Goal: Task Accomplishment & Management: Use online tool/utility

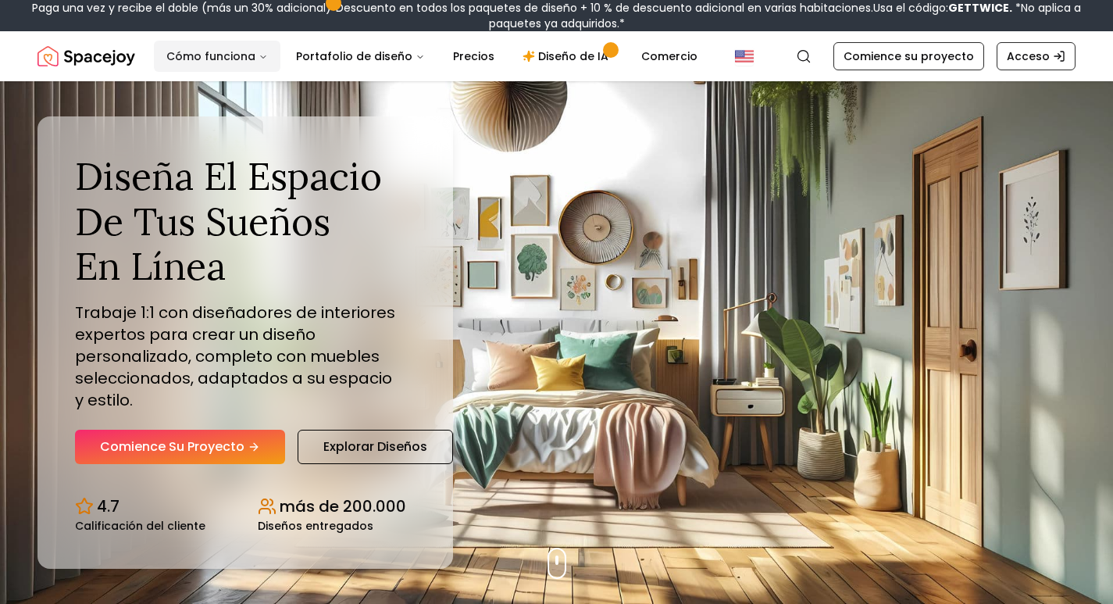
click at [184, 57] on font "Cómo funciona" at bounding box center [210, 56] width 89 height 16
click at [185, 57] on font "Cómo funciona" at bounding box center [210, 56] width 89 height 16
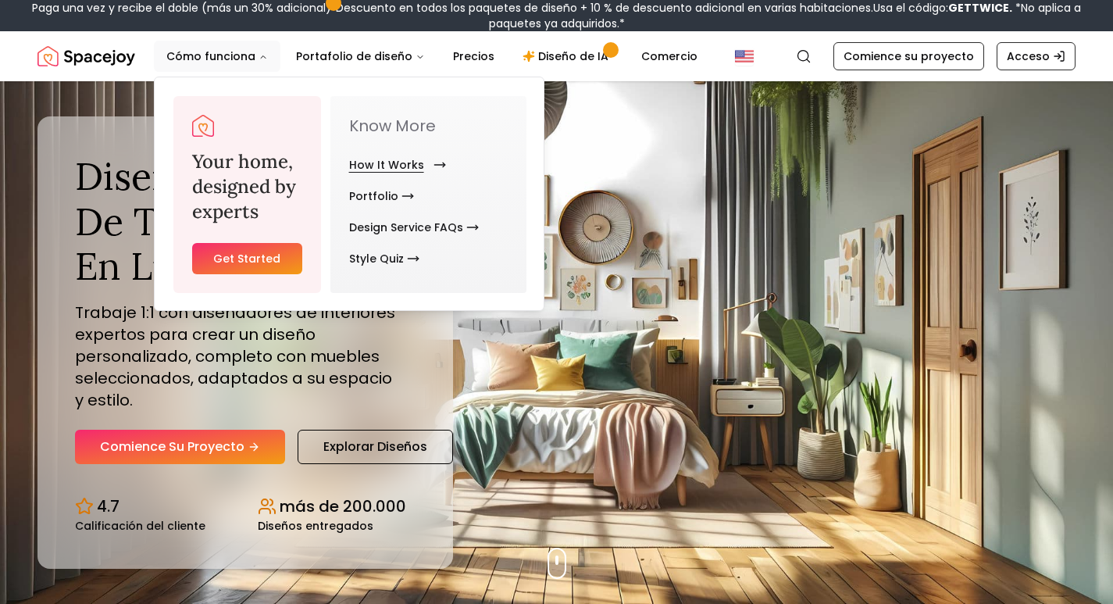
click at [405, 166] on link "How It Works" at bounding box center [394, 164] width 91 height 31
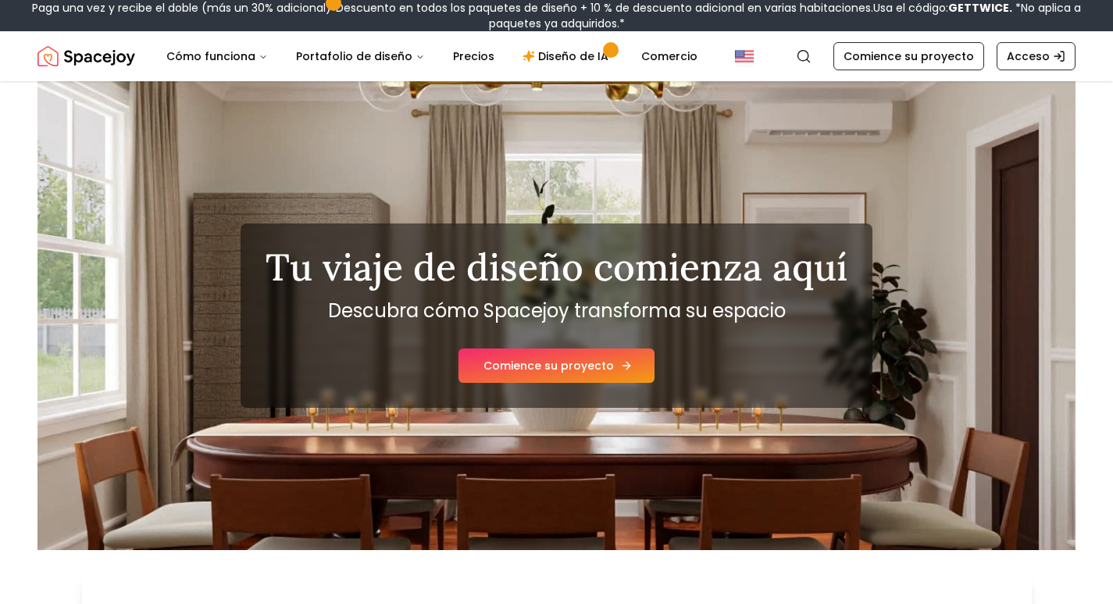
click at [547, 364] on font "Comience su proyecto" at bounding box center [548, 366] width 130 height 16
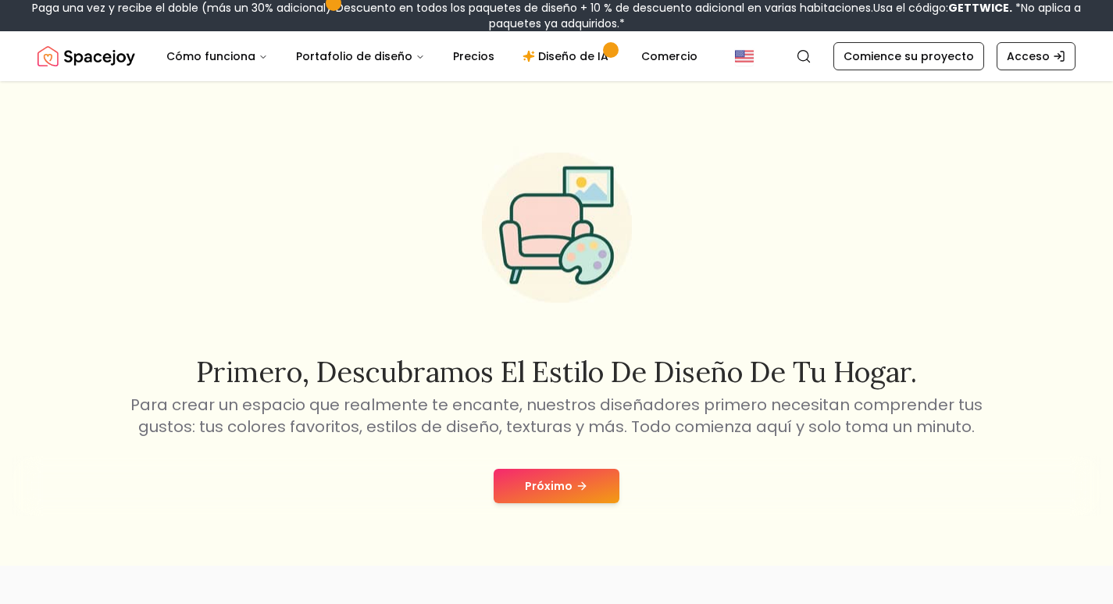
click at [568, 493] on font "Próximo" at bounding box center [549, 486] width 48 height 16
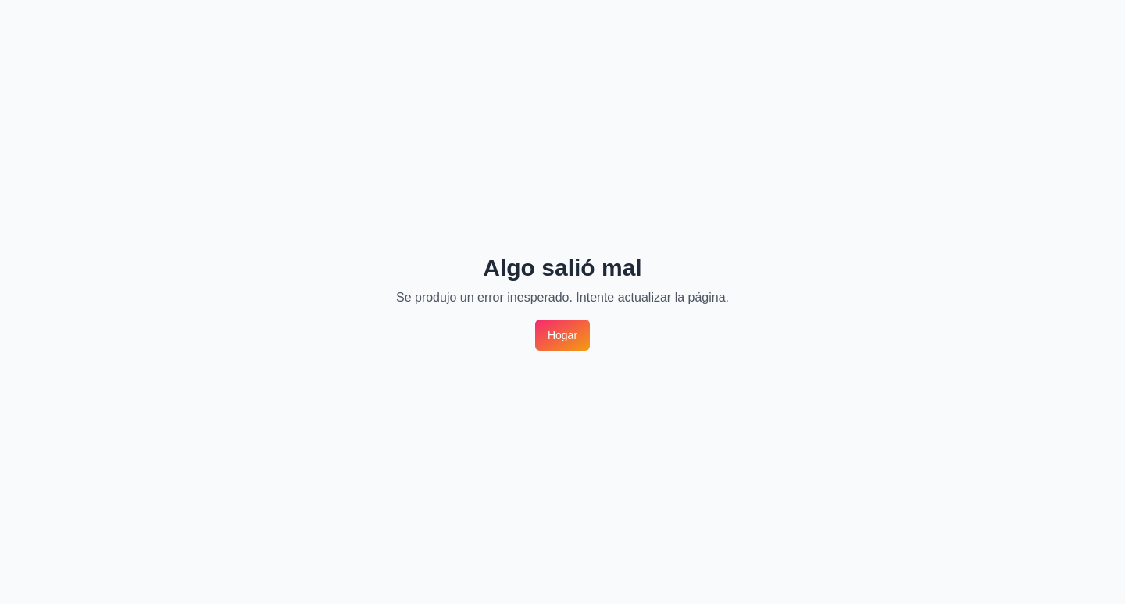
click at [548, 331] on font "Hogar" at bounding box center [563, 335] width 30 height 12
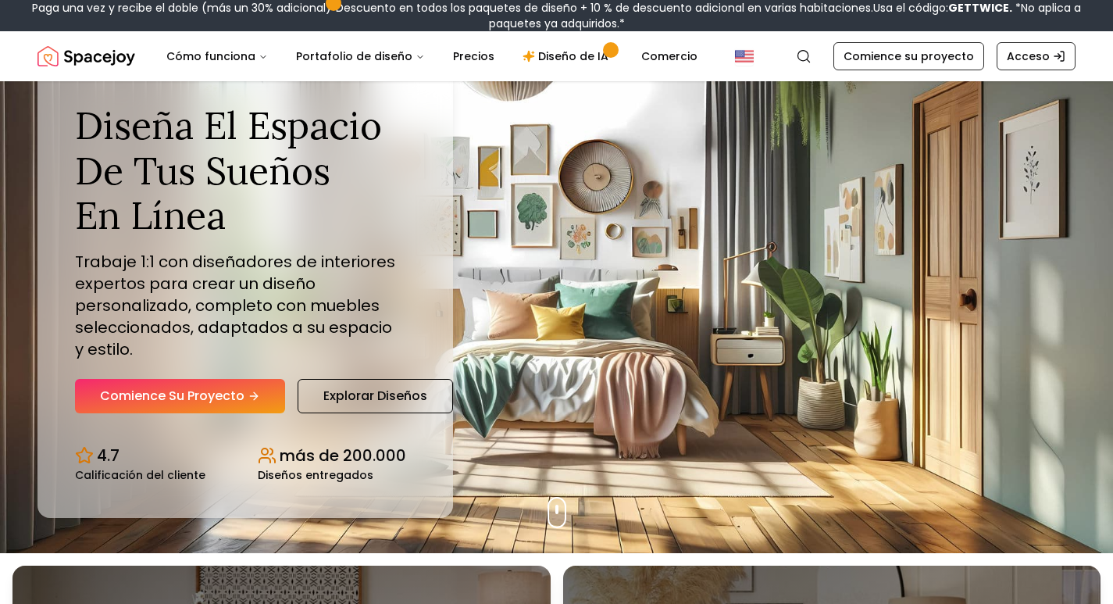
scroll to position [78, 0]
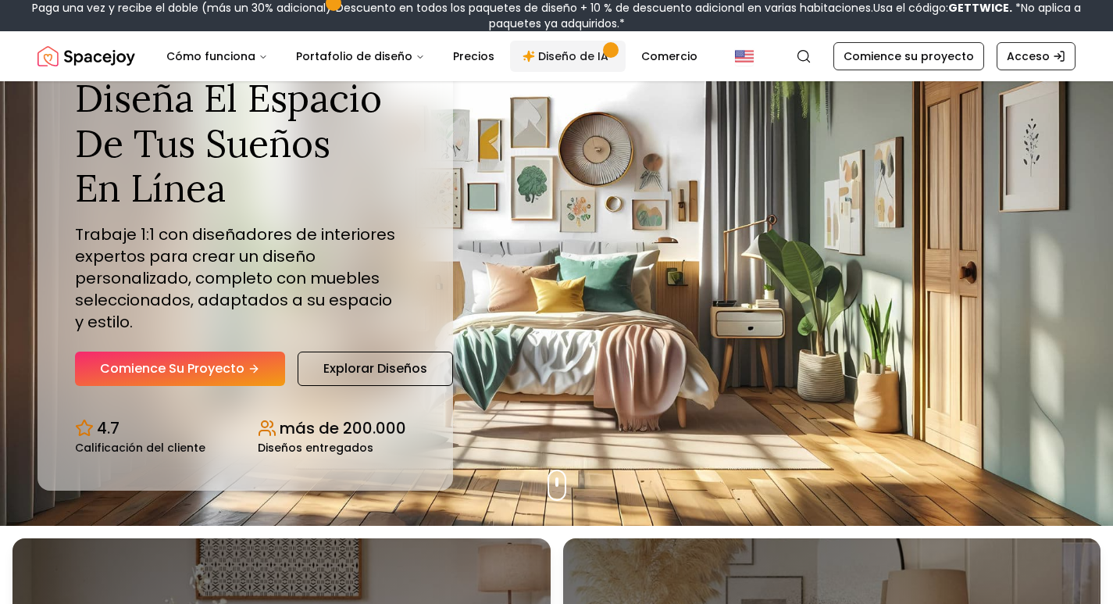
click at [560, 50] on font "Diseño de IA" at bounding box center [573, 56] width 70 height 16
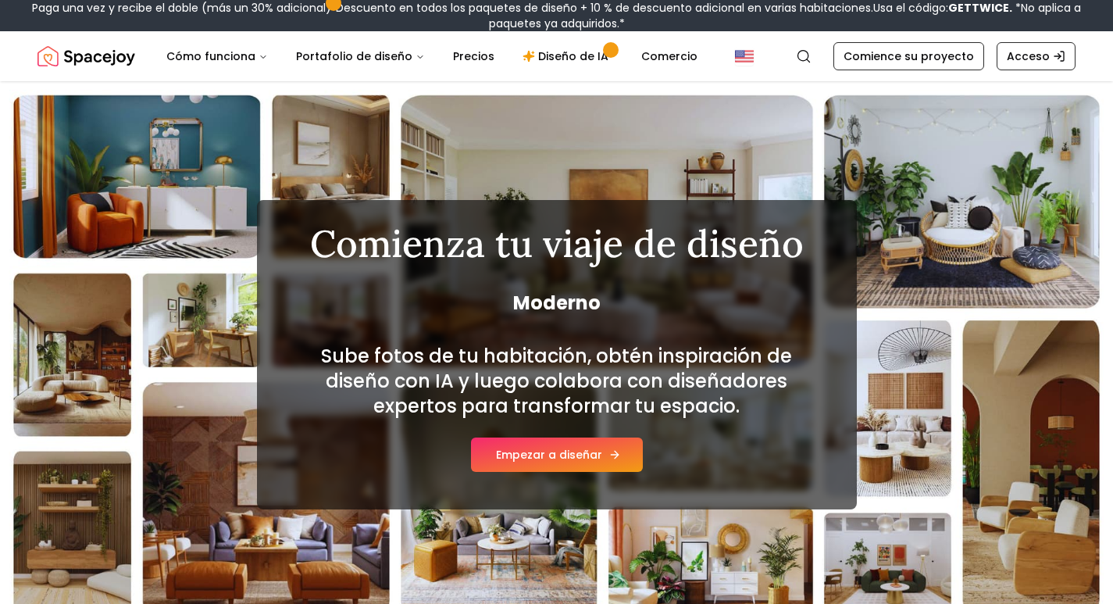
click at [513, 453] on font "Empezar a diseñar" at bounding box center [549, 455] width 106 height 16
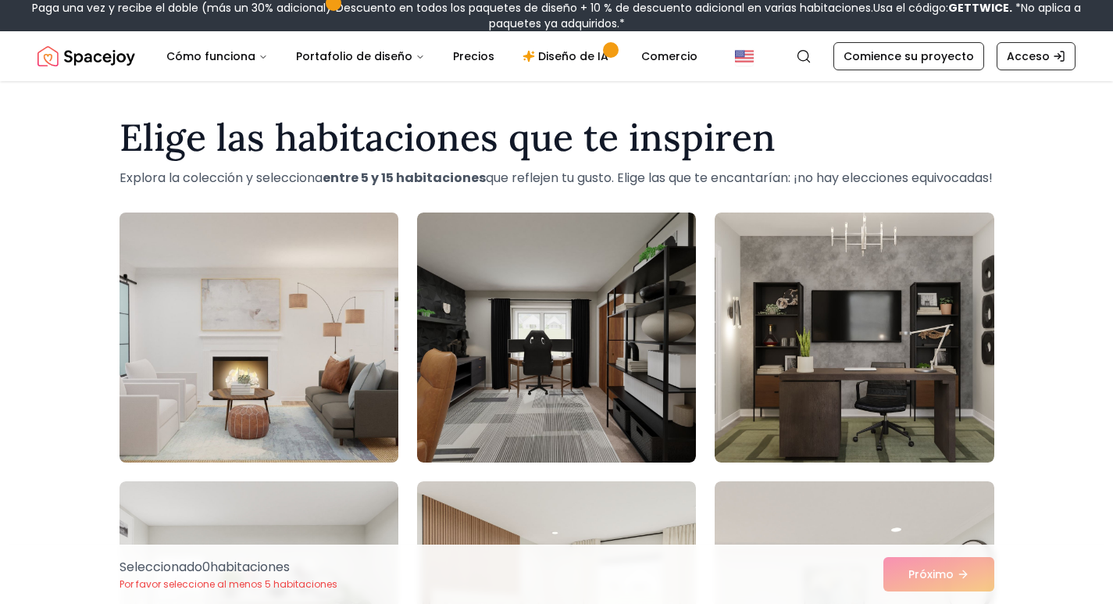
click at [271, 362] on img at bounding box center [258, 337] width 293 height 262
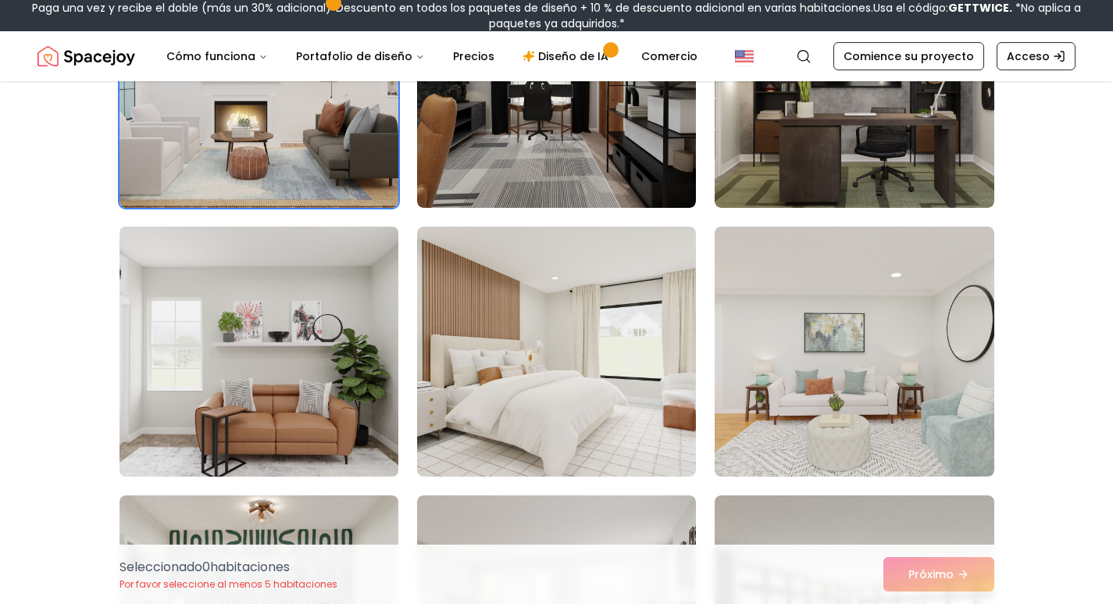
scroll to position [156, 0]
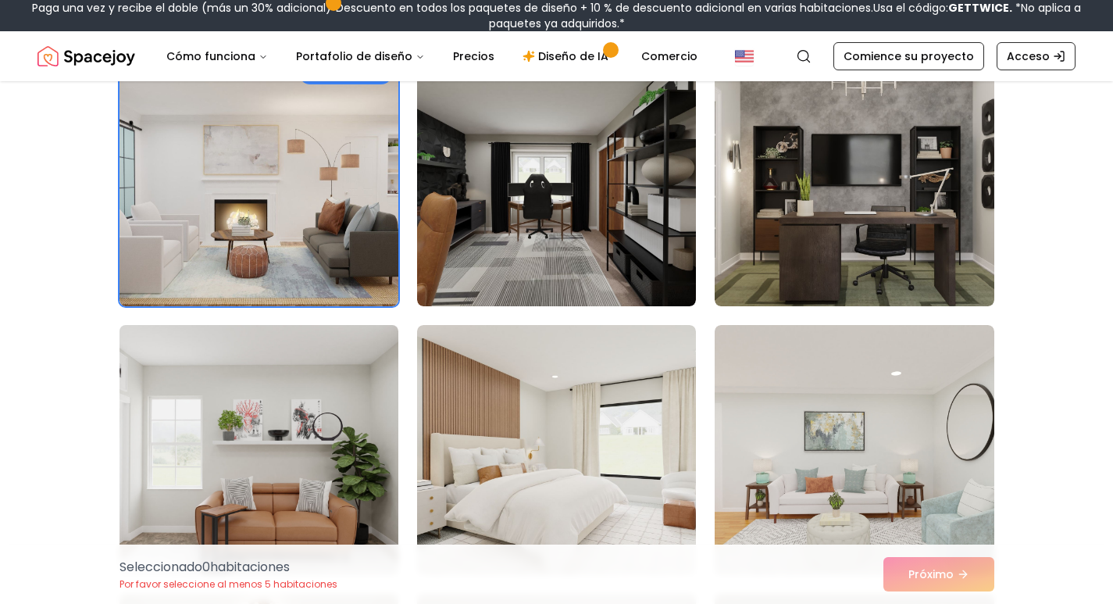
click at [315, 435] on img at bounding box center [258, 450] width 293 height 262
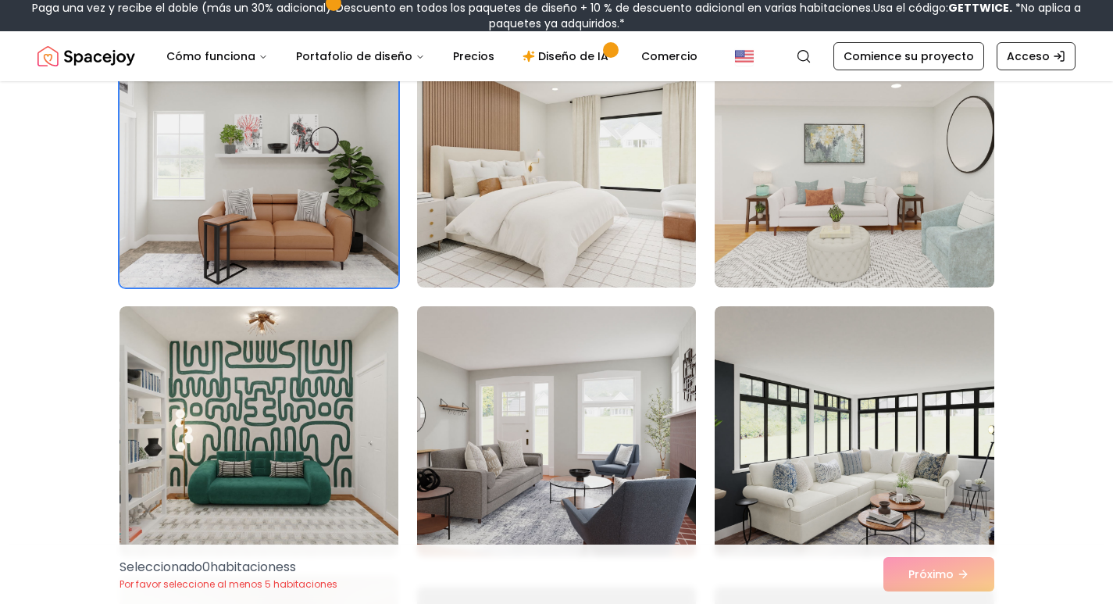
scroll to position [547, 0]
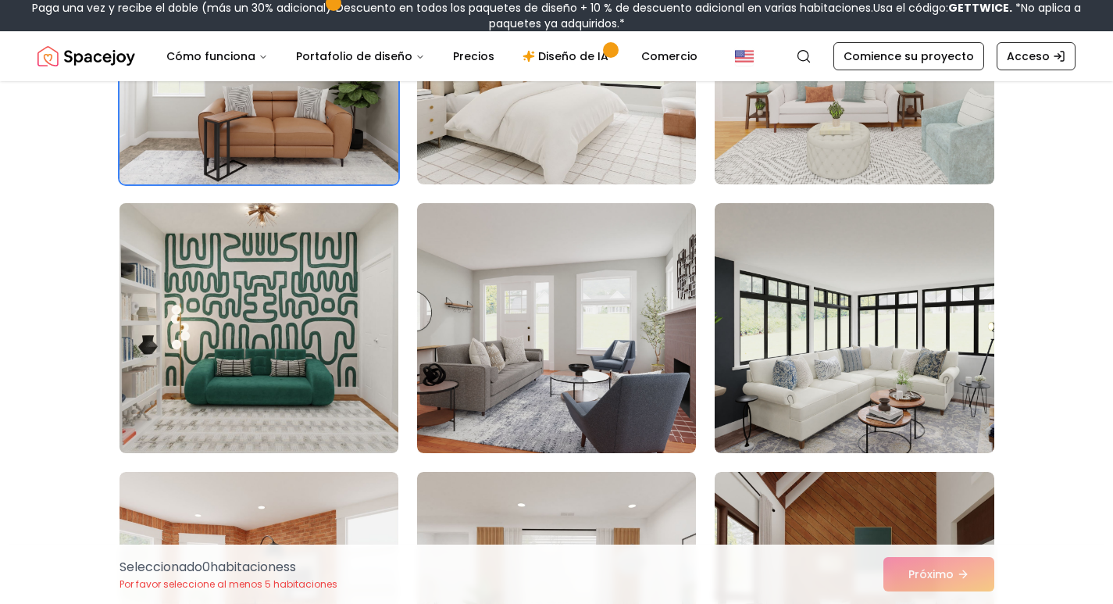
click at [316, 349] on img at bounding box center [258, 328] width 293 height 262
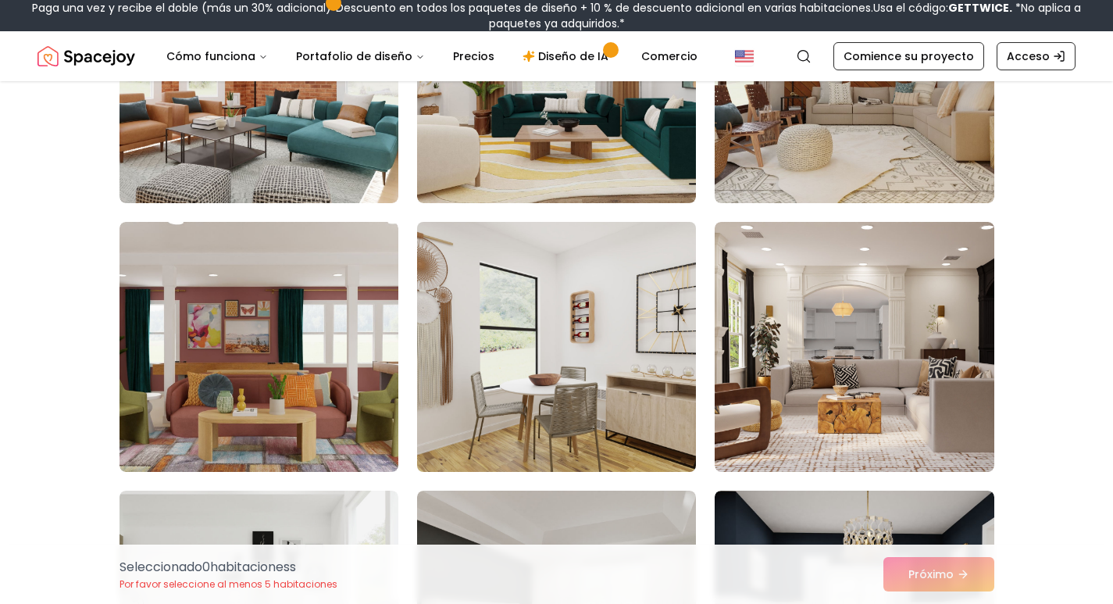
scroll to position [1093, 0]
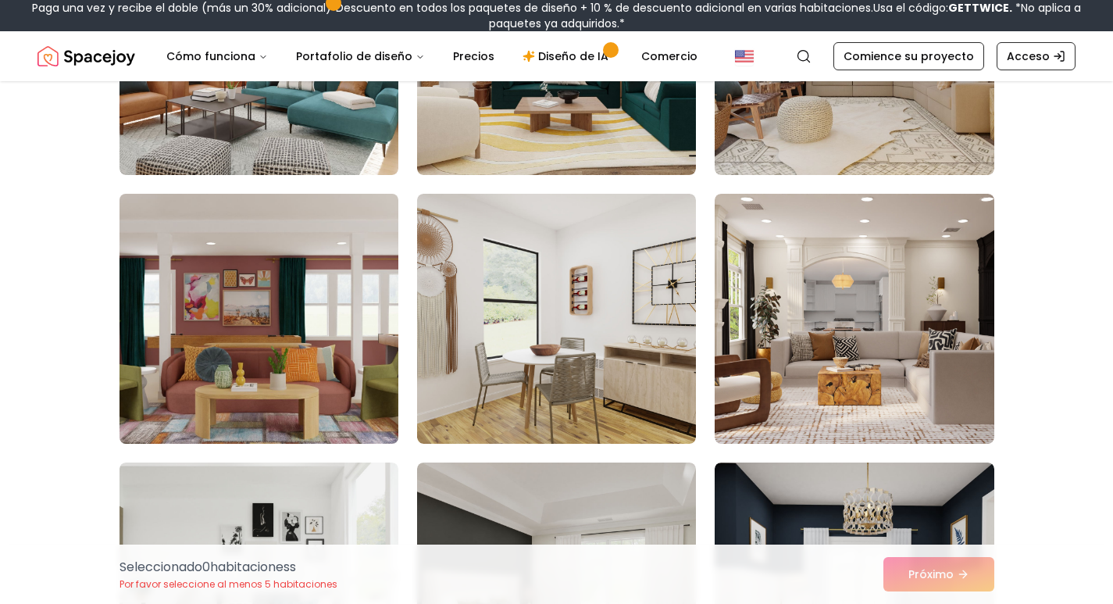
click at [257, 413] on img at bounding box center [258, 318] width 293 height 262
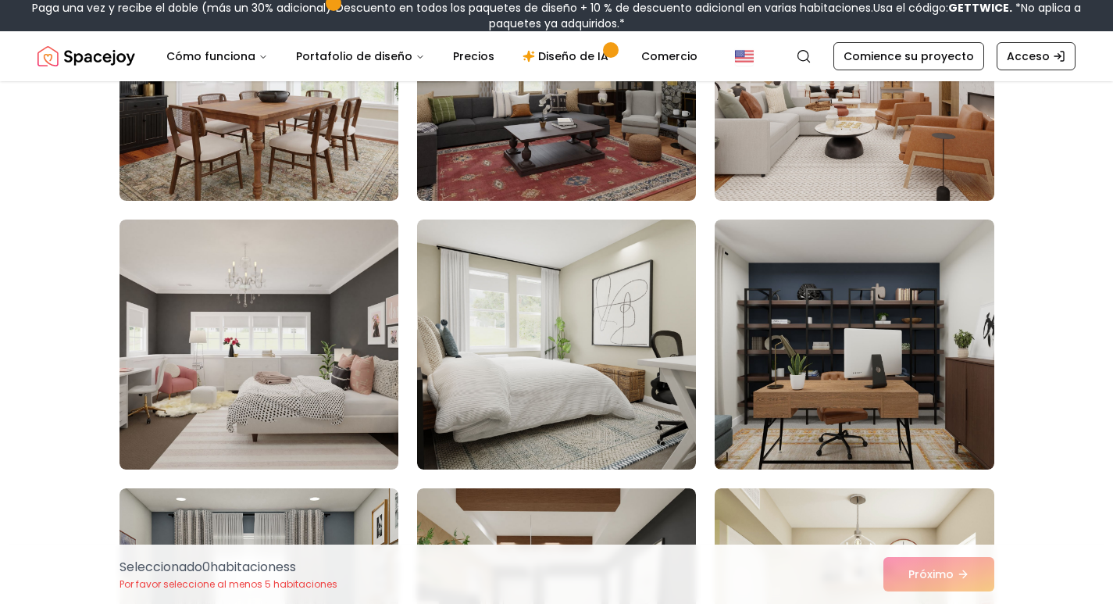
scroll to position [1874, 0]
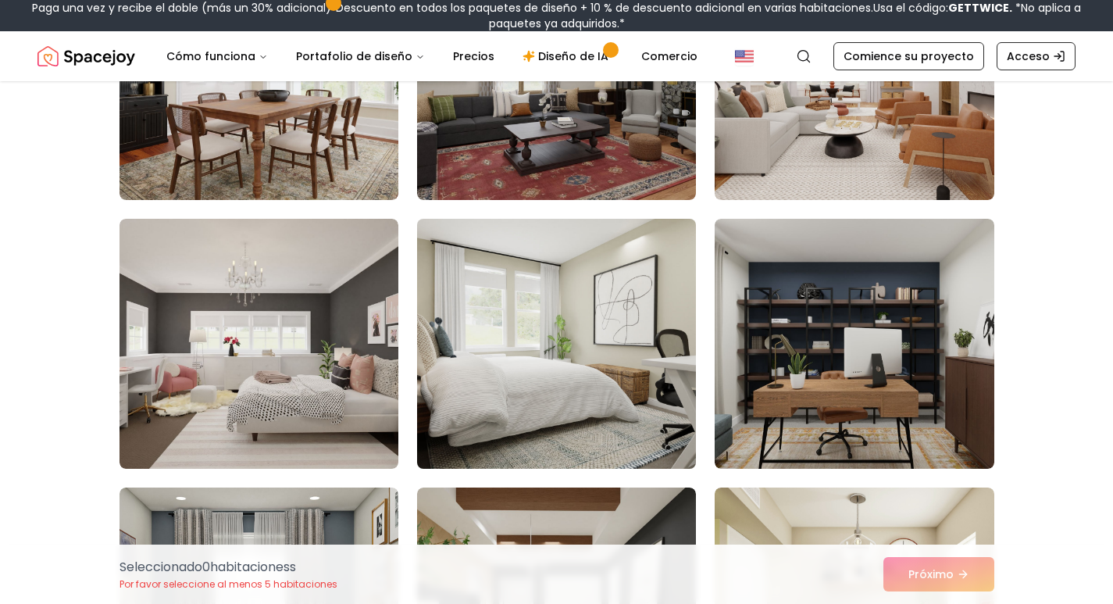
click at [535, 380] on img at bounding box center [556, 343] width 293 height 262
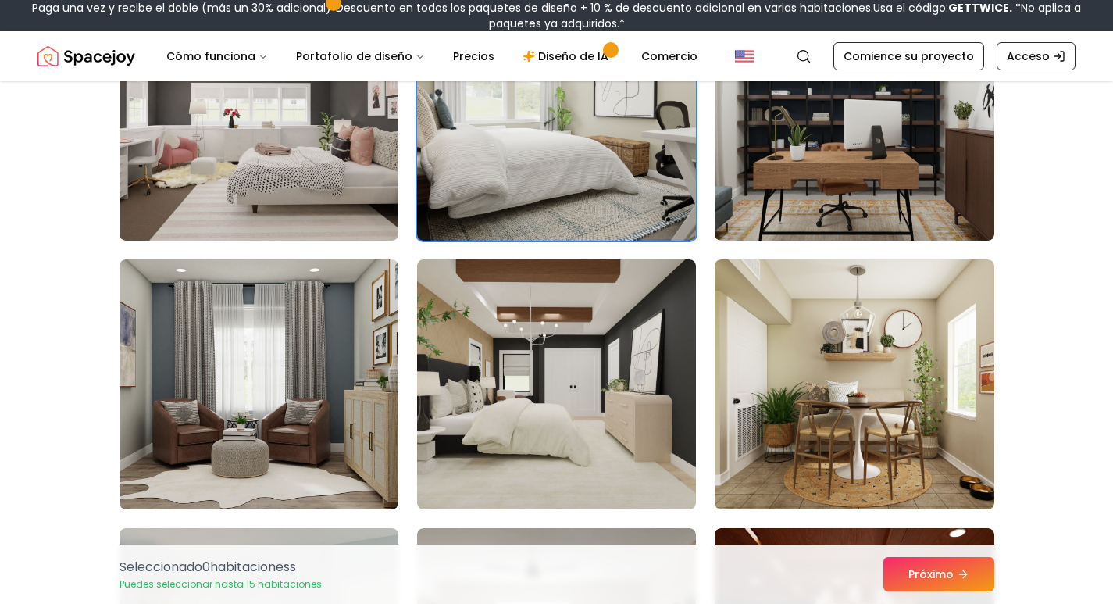
scroll to position [2187, 0]
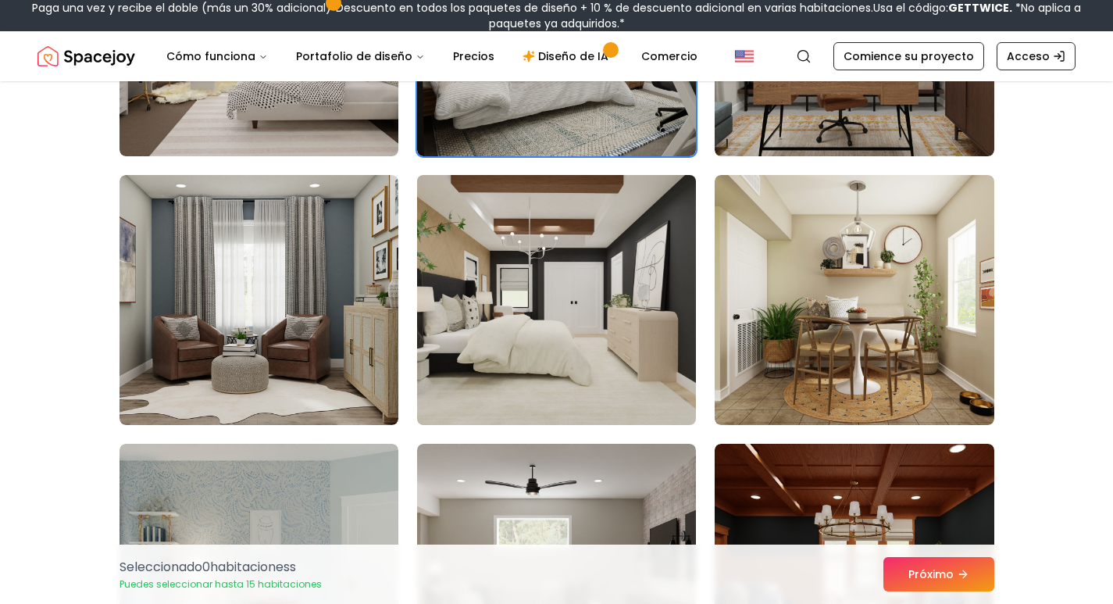
click at [529, 364] on img at bounding box center [556, 300] width 293 height 262
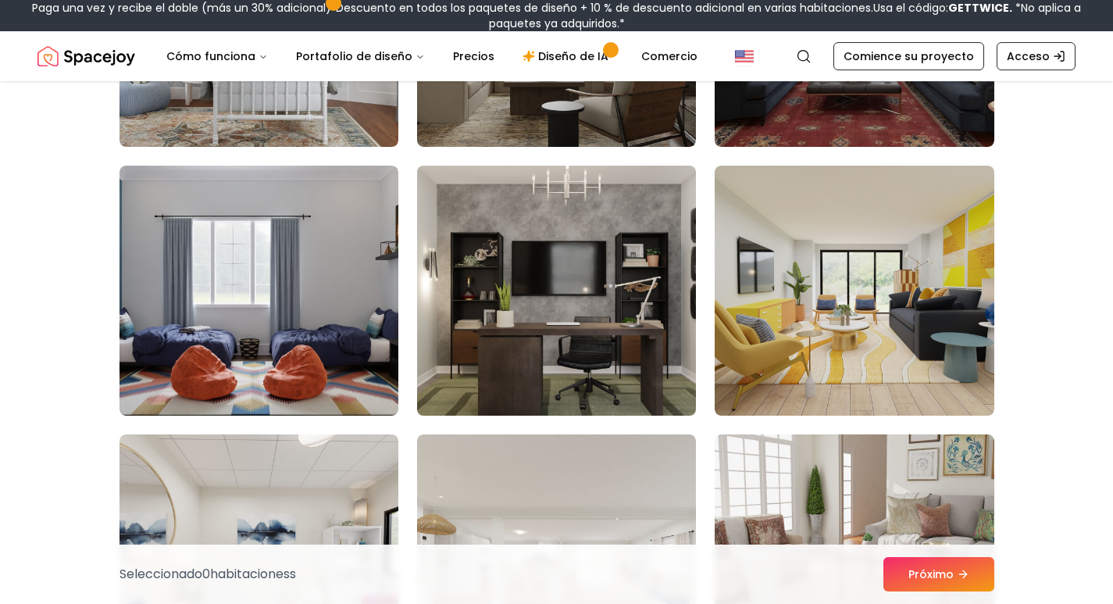
scroll to position [2812, 0]
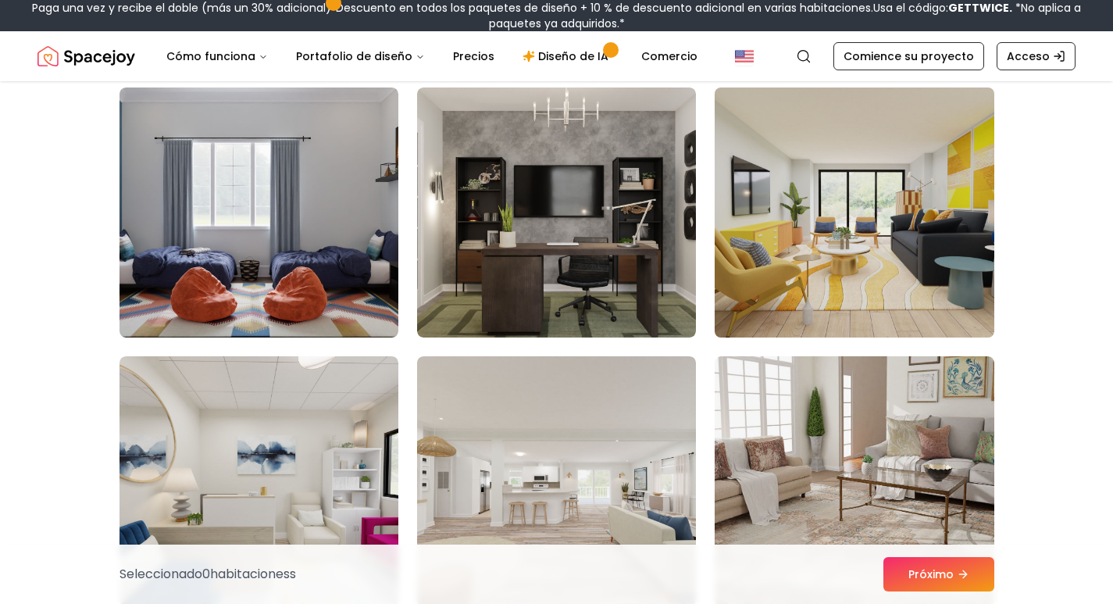
click at [862, 249] on img at bounding box center [854, 212] width 293 height 262
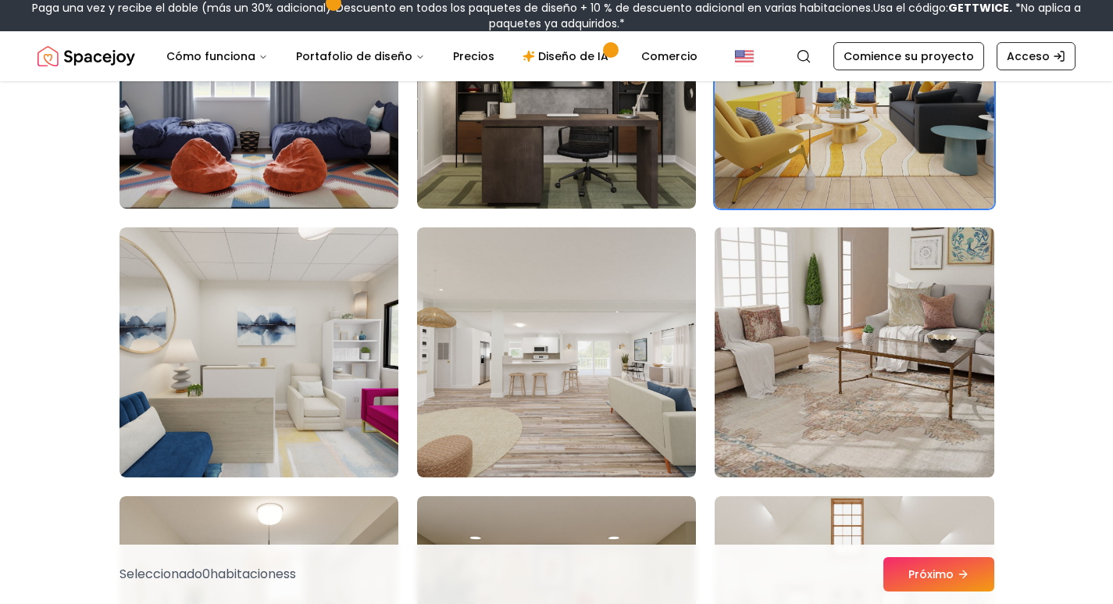
scroll to position [2968, 0]
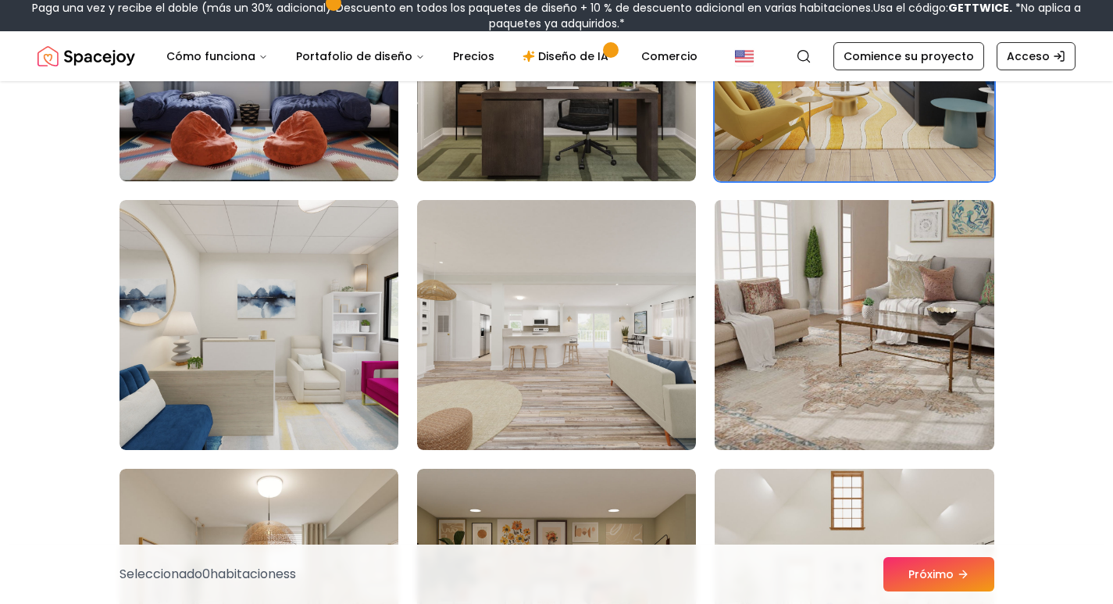
click at [931, 364] on img at bounding box center [854, 325] width 293 height 262
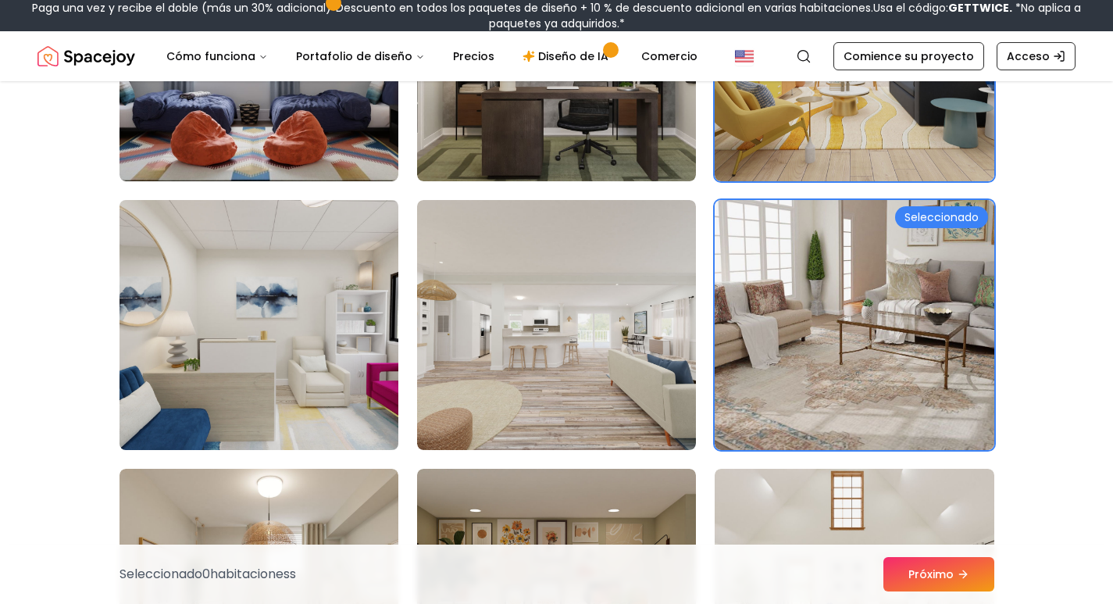
click at [238, 310] on img at bounding box center [258, 325] width 293 height 262
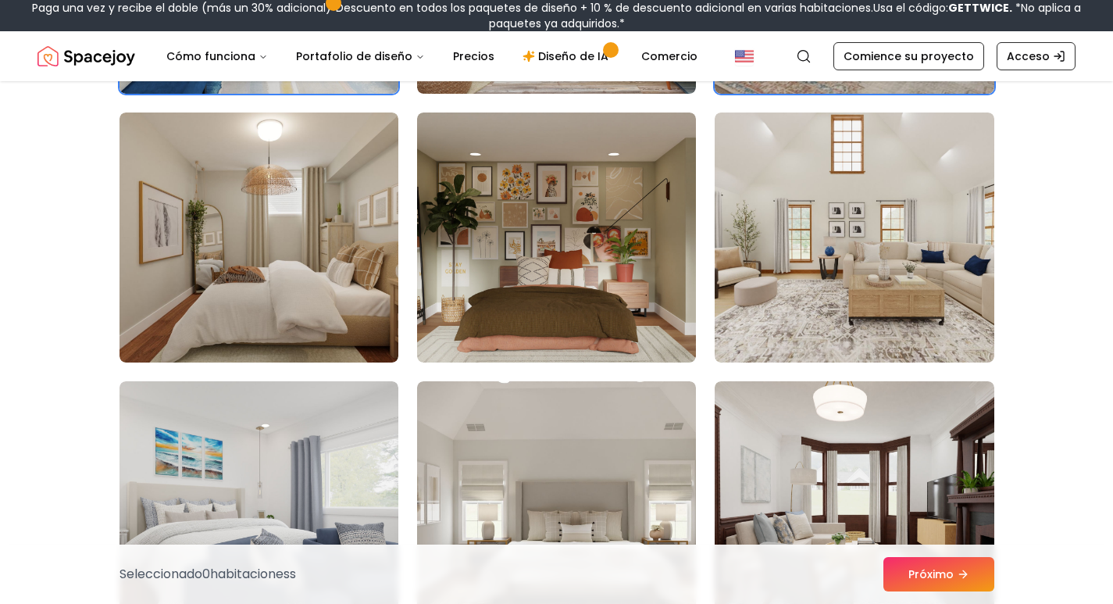
scroll to position [3358, 0]
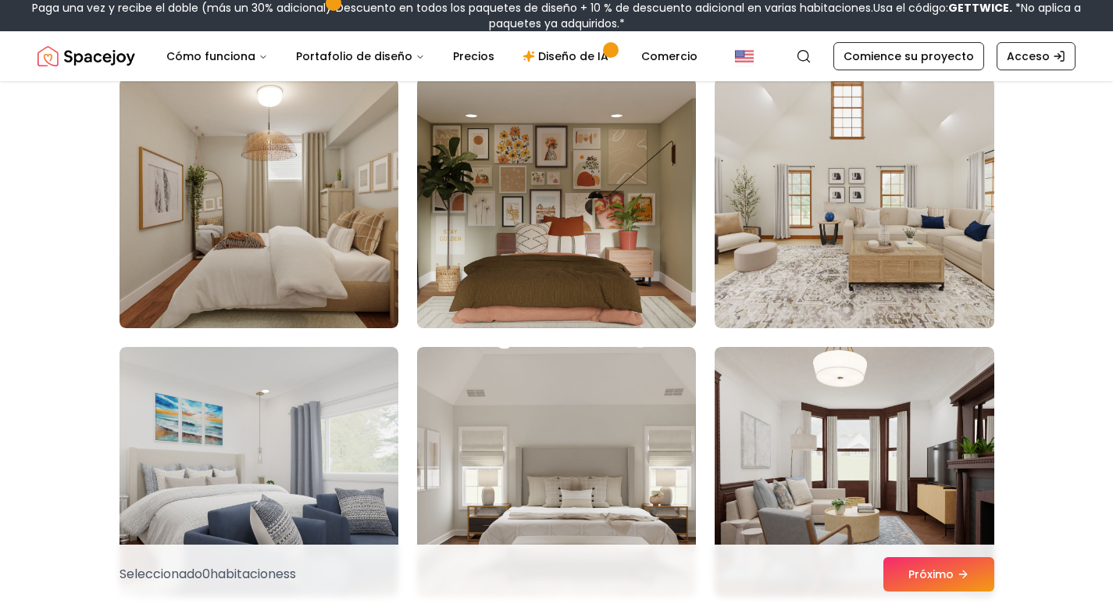
click at [528, 217] on img at bounding box center [556, 203] width 293 height 262
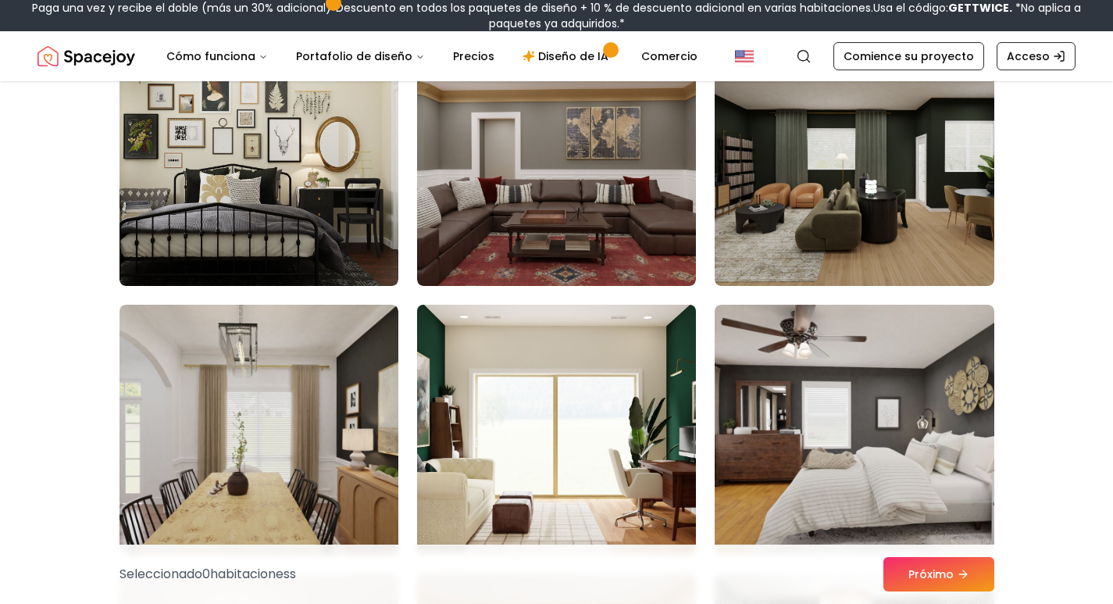
scroll to position [4764, 0]
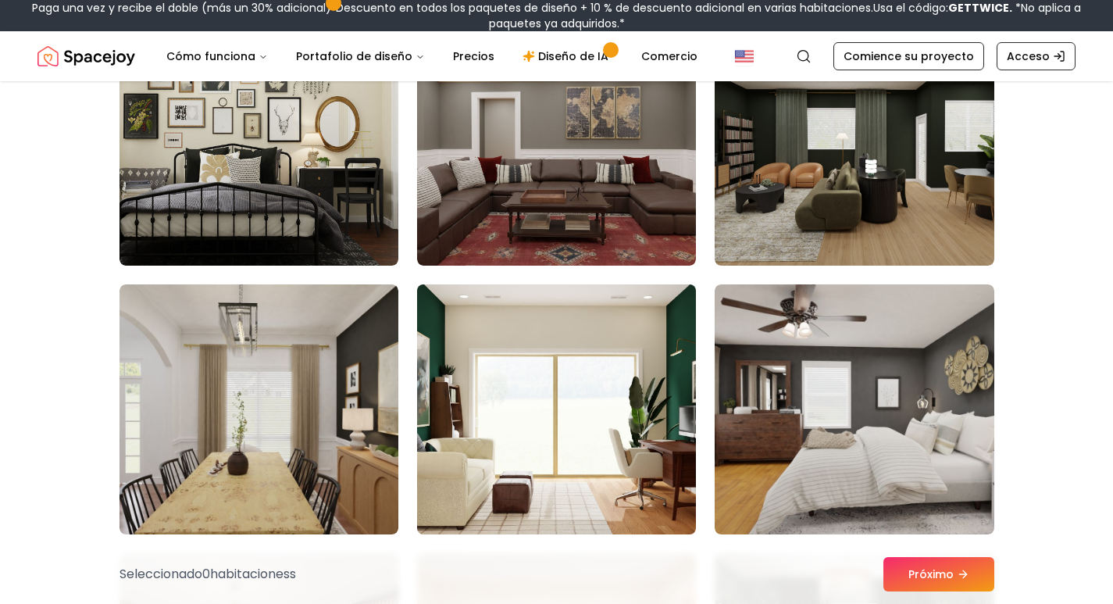
click at [546, 415] on img at bounding box center [556, 409] width 293 height 262
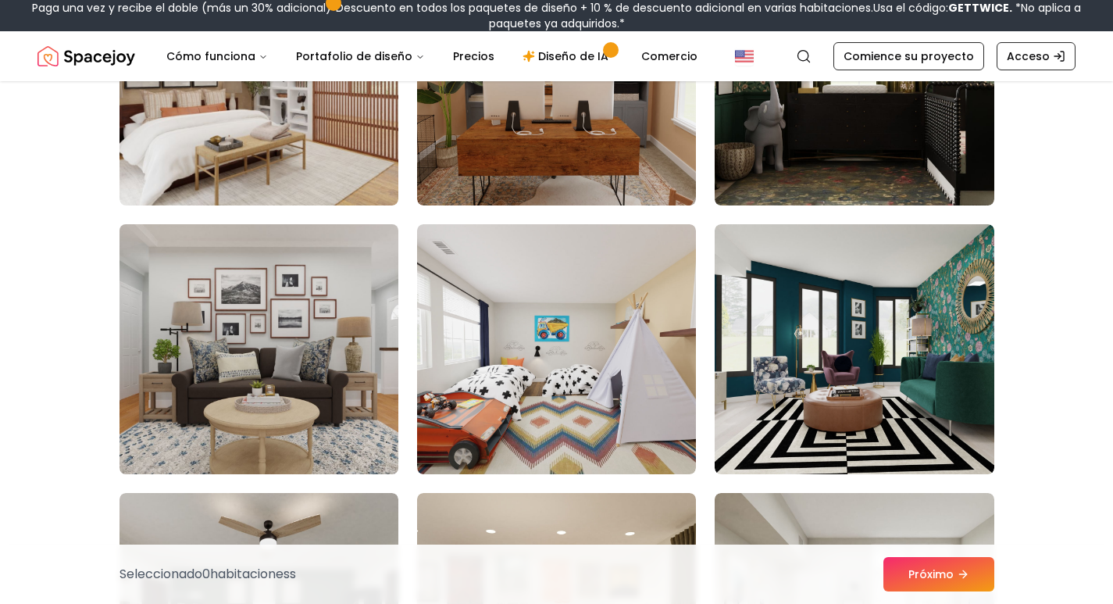
scroll to position [5389, 0]
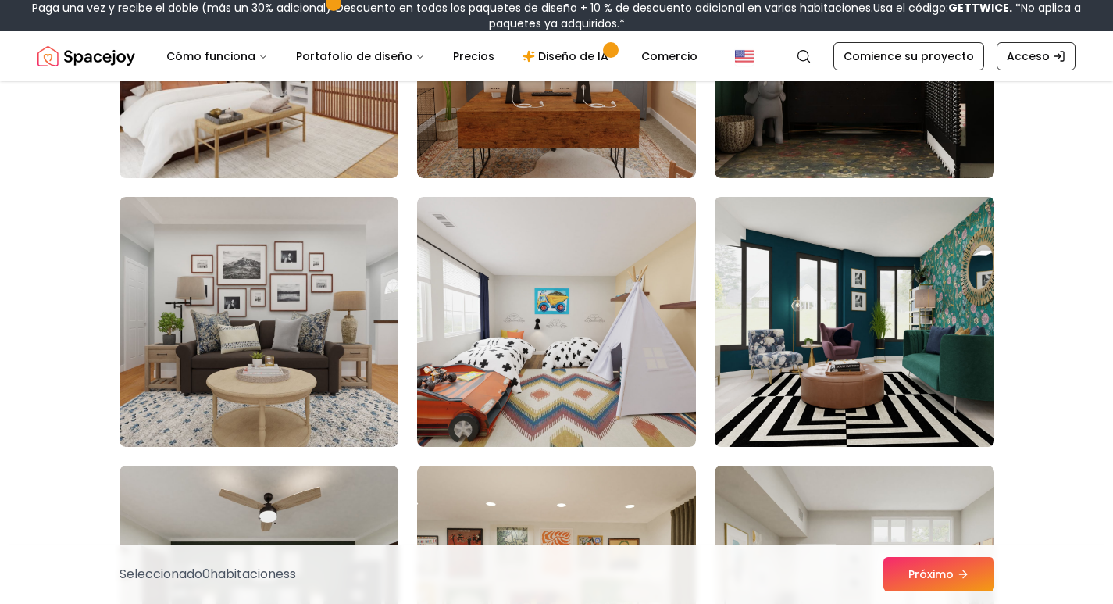
click at [847, 387] on img at bounding box center [854, 322] width 293 height 262
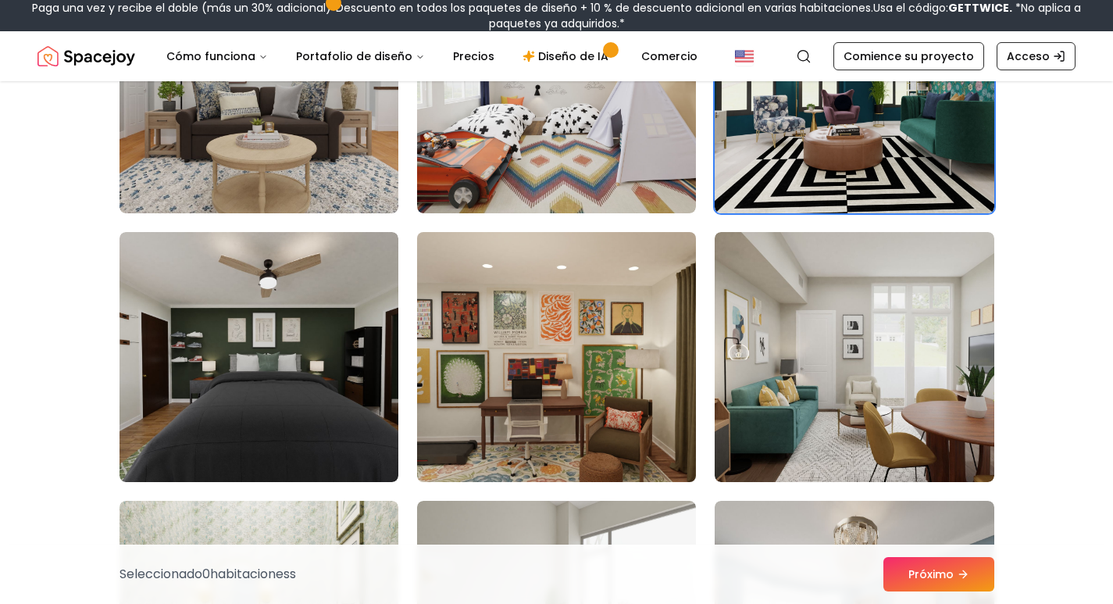
scroll to position [5623, 0]
click at [538, 406] on img at bounding box center [556, 356] width 293 height 262
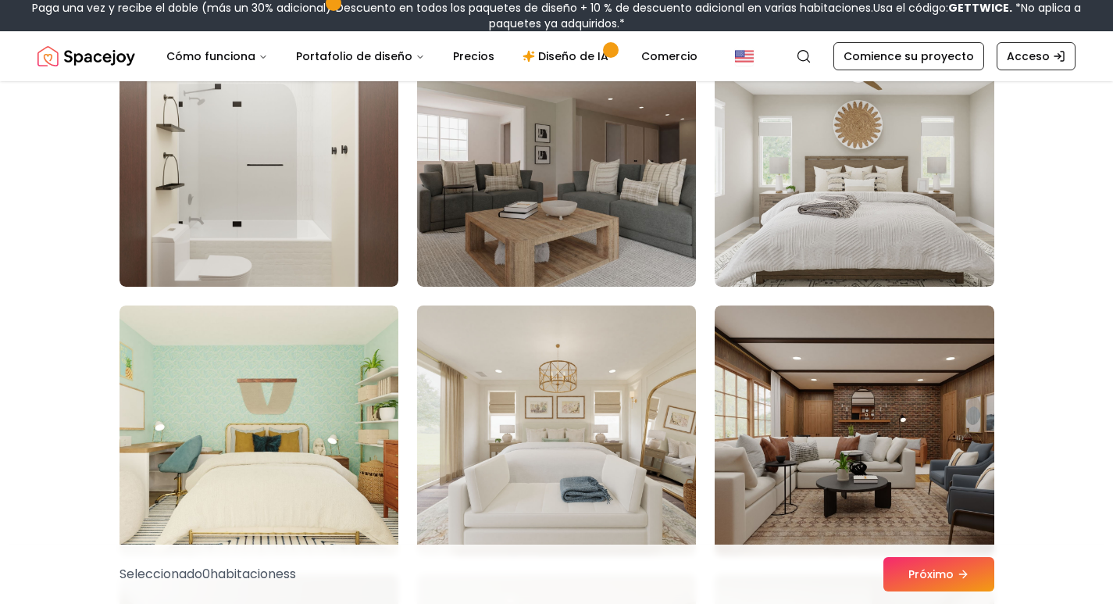
scroll to position [8123, 0]
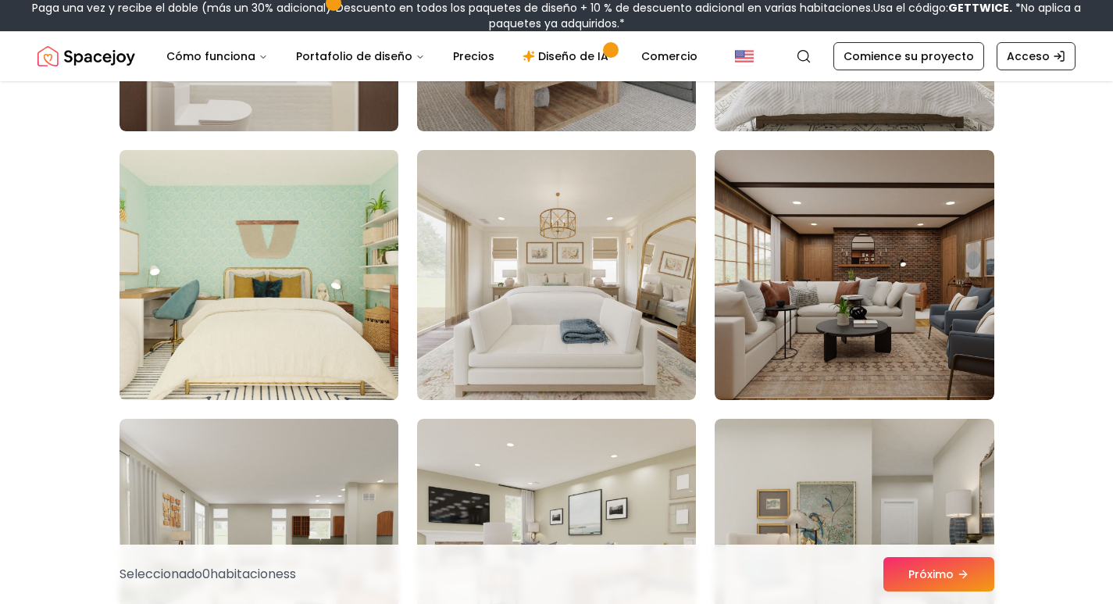
click at [160, 321] on img at bounding box center [258, 275] width 293 height 262
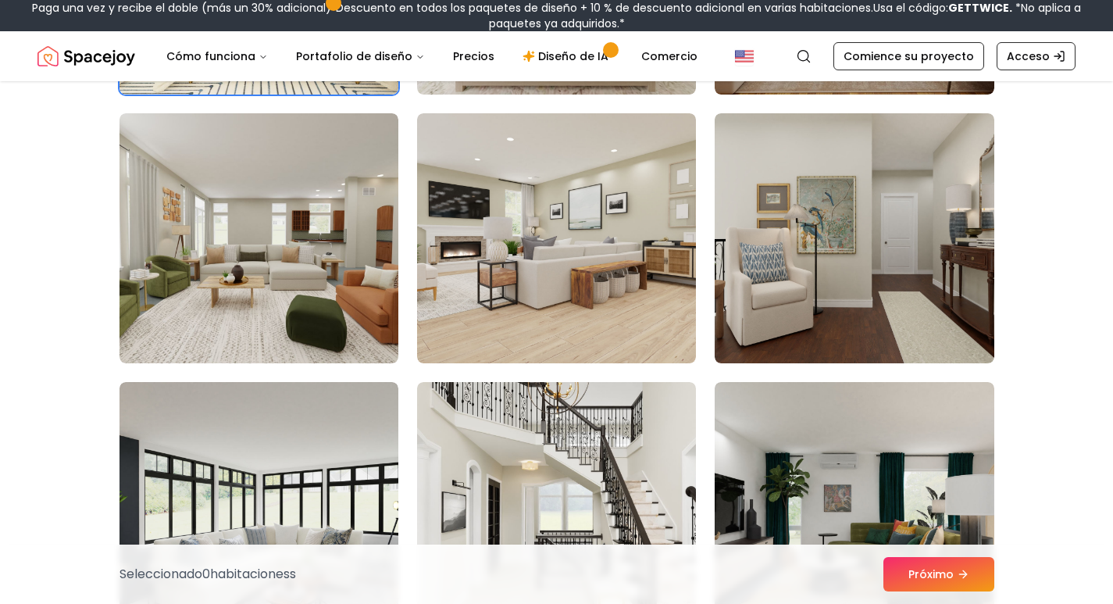
scroll to position [8435, 0]
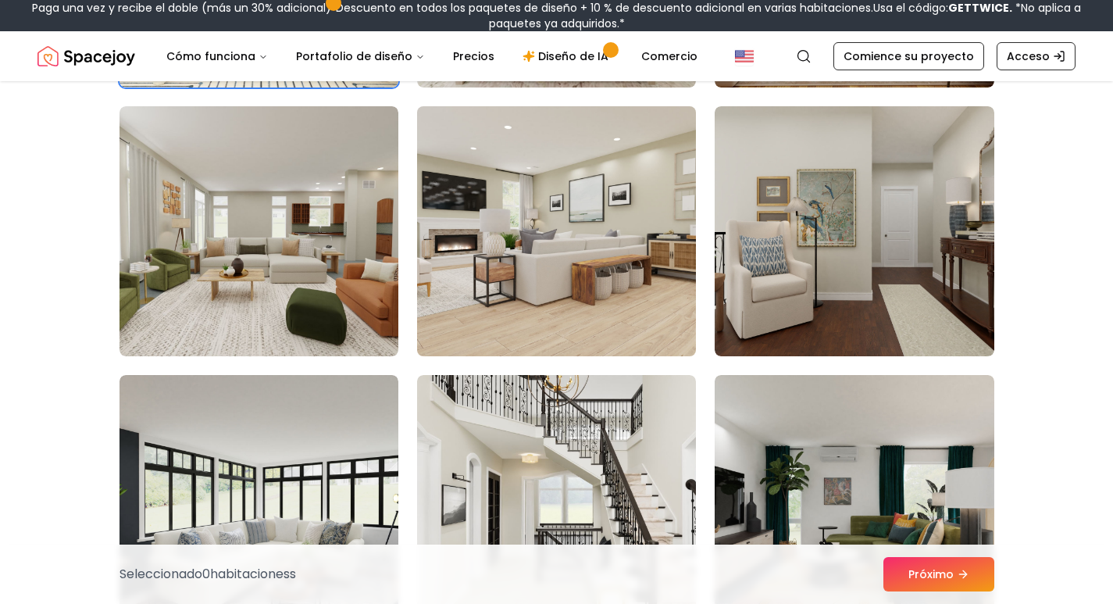
click at [553, 298] on img at bounding box center [556, 231] width 293 height 262
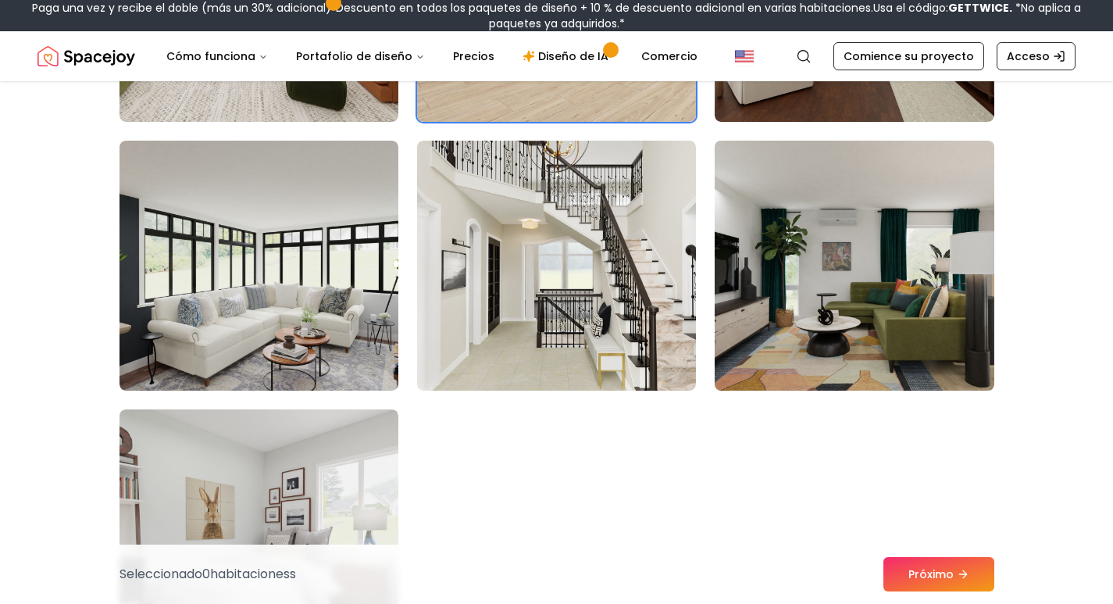
click at [832, 333] on img at bounding box center [854, 265] width 293 height 262
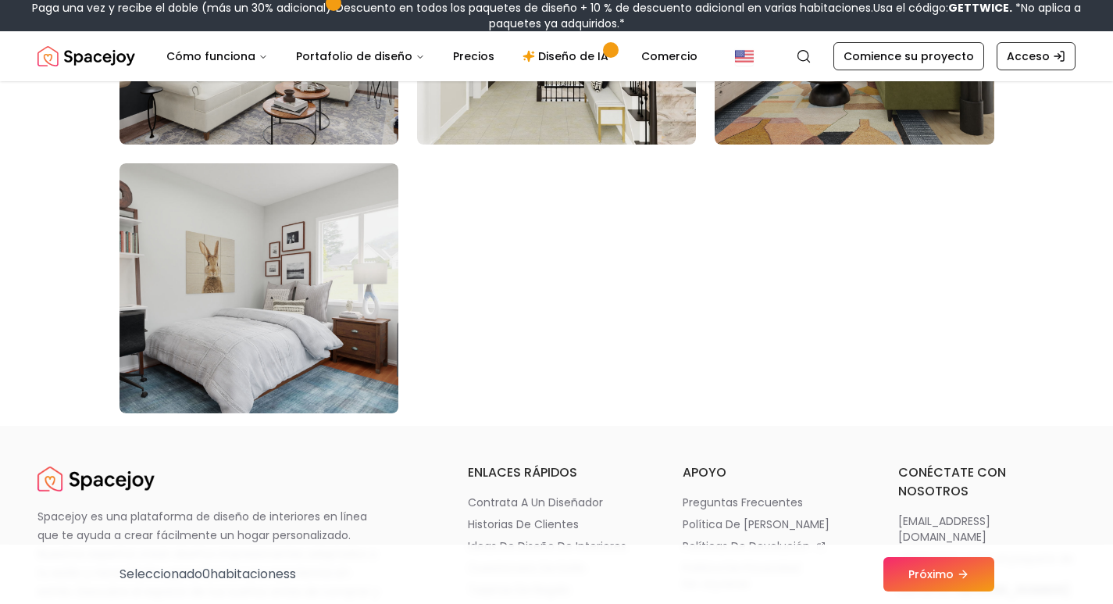
scroll to position [8982, 0]
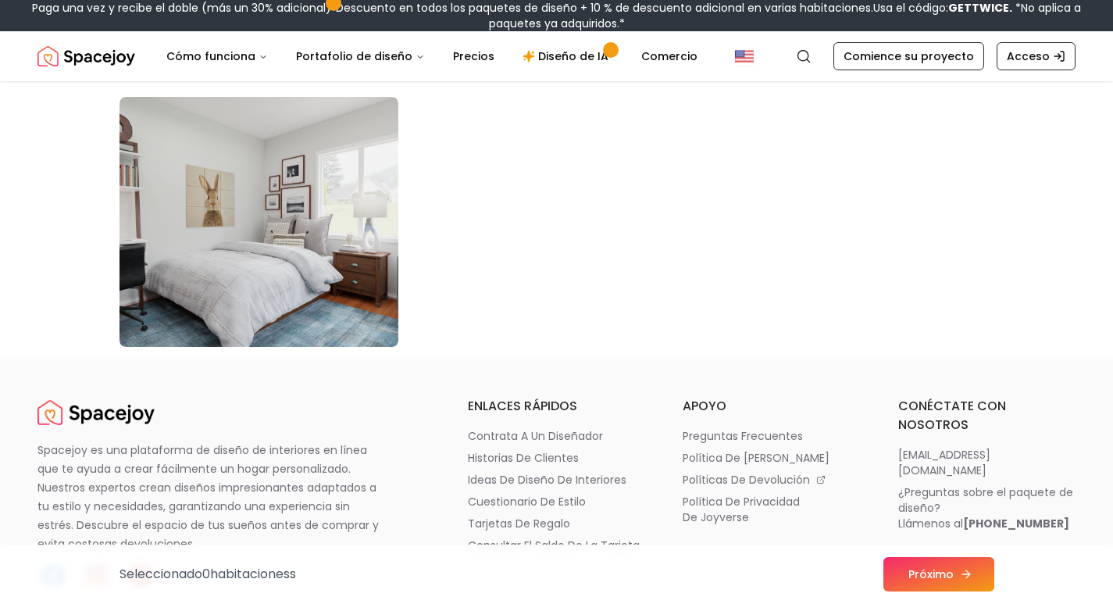
click at [920, 565] on button "Próximo" at bounding box center [938, 574] width 111 height 34
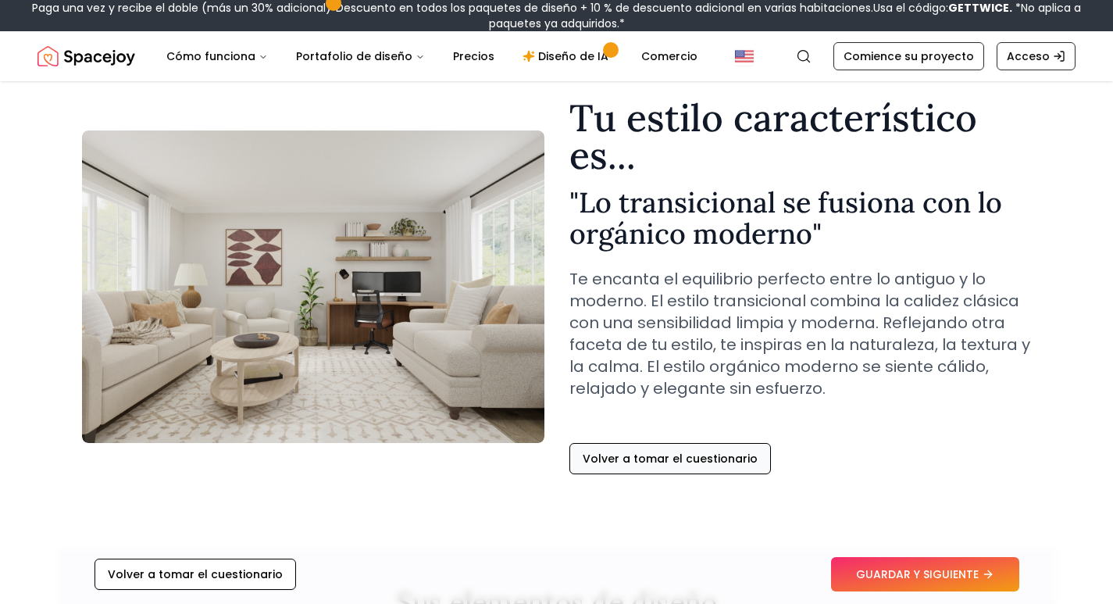
scroll to position [78, 0]
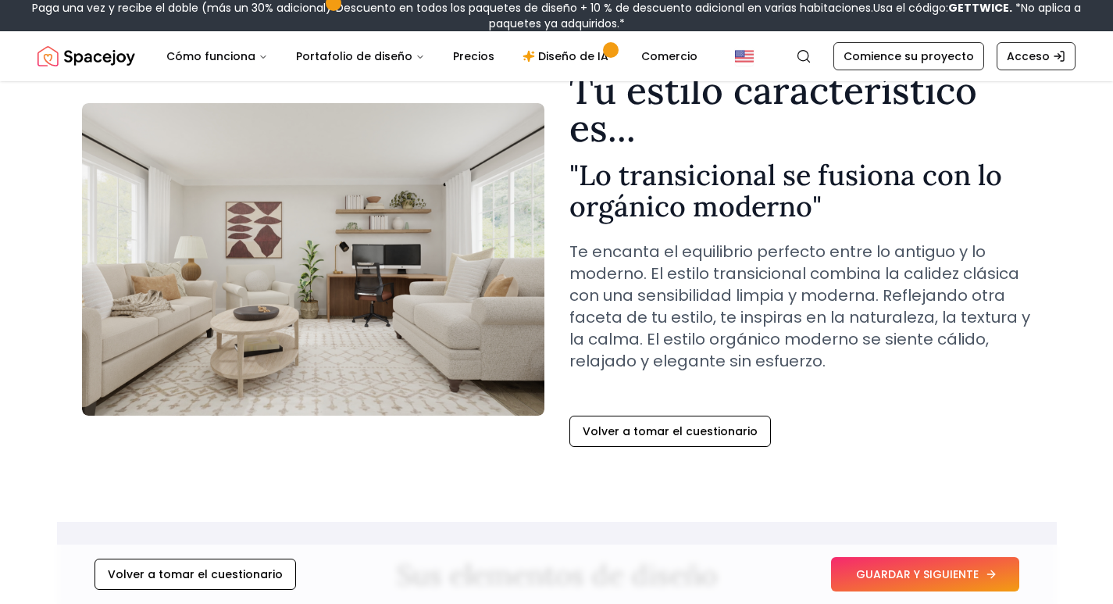
click at [897, 573] on font "GUARDAR Y SIGUIENTE" at bounding box center [917, 574] width 123 height 16
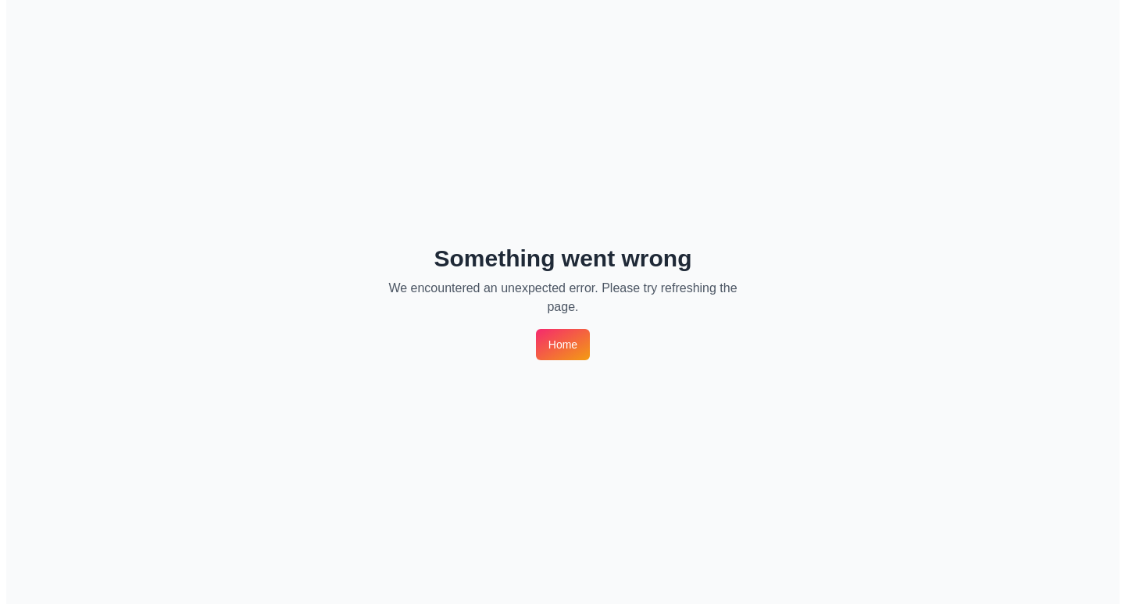
scroll to position [0, 0]
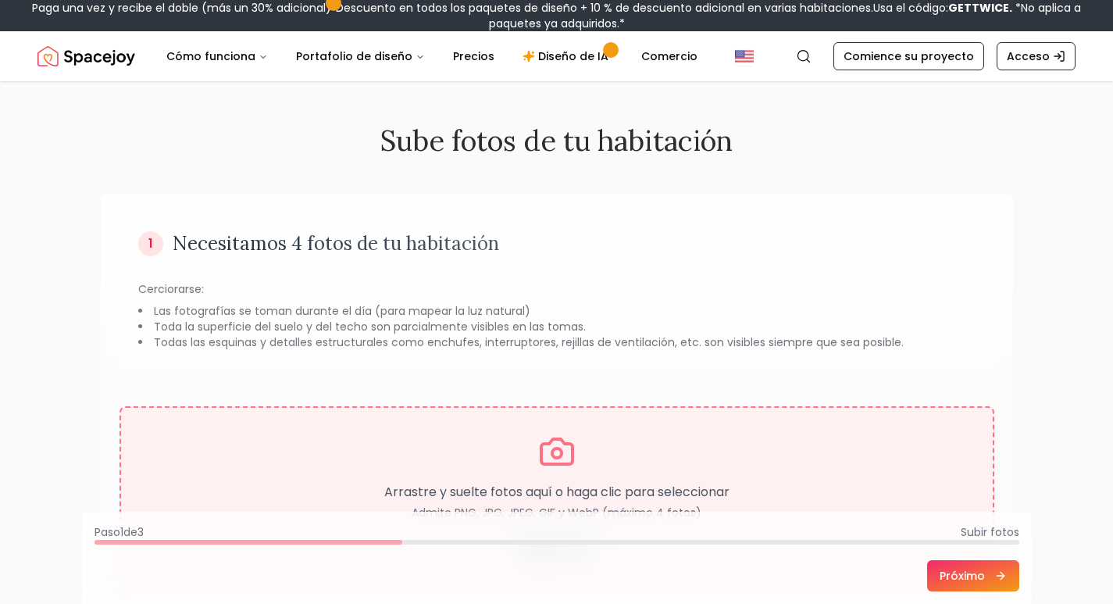
scroll to position [78, 0]
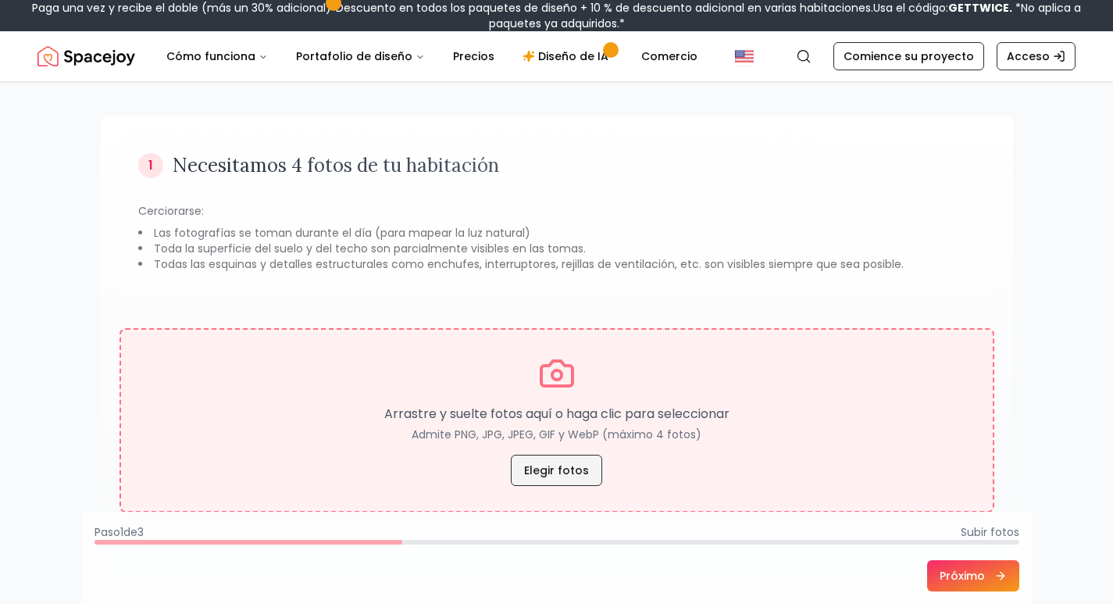
click at [553, 462] on font "Elegir fotos" at bounding box center [556, 470] width 65 height 16
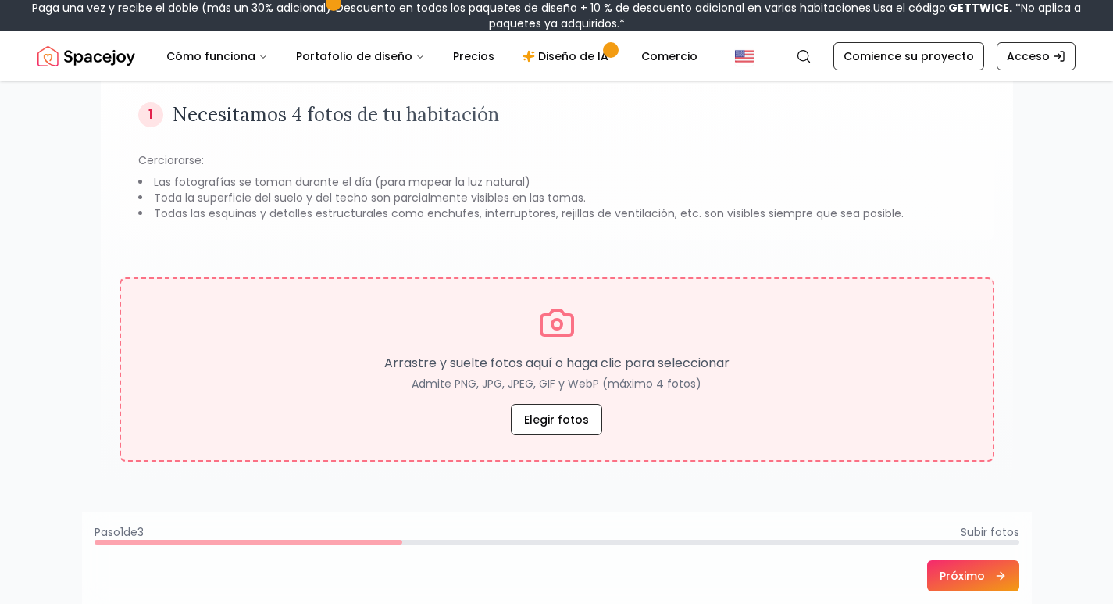
scroll to position [156, 0]
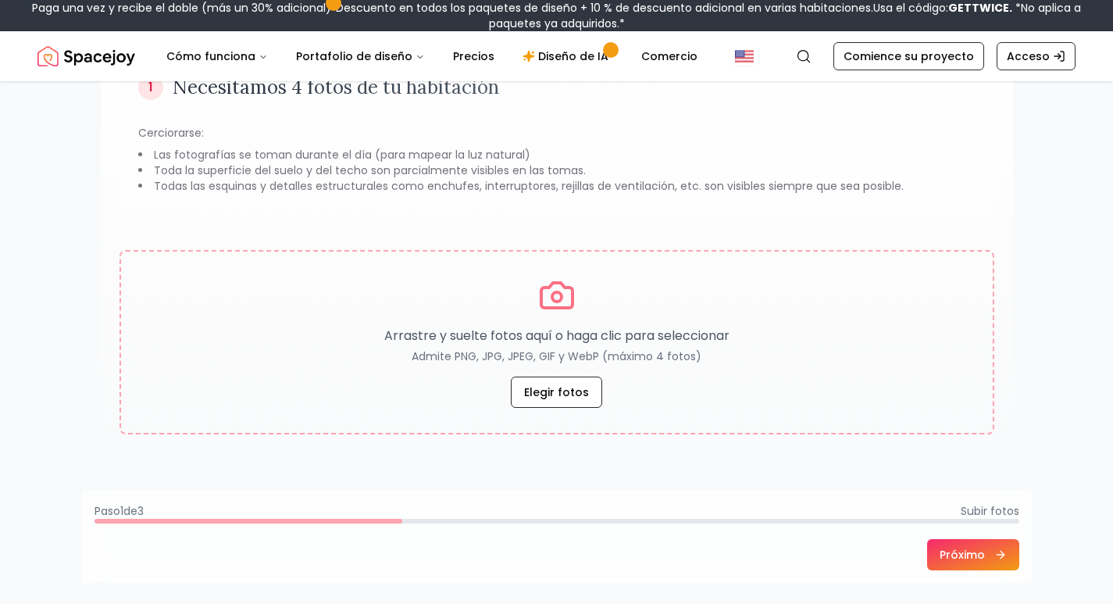
click at [937, 541] on footer "Paso 1 de 3 Subir fotos Próximo" at bounding box center [557, 536] width 950 height 92
click at [972, 563] on button "Próximo" at bounding box center [973, 554] width 92 height 31
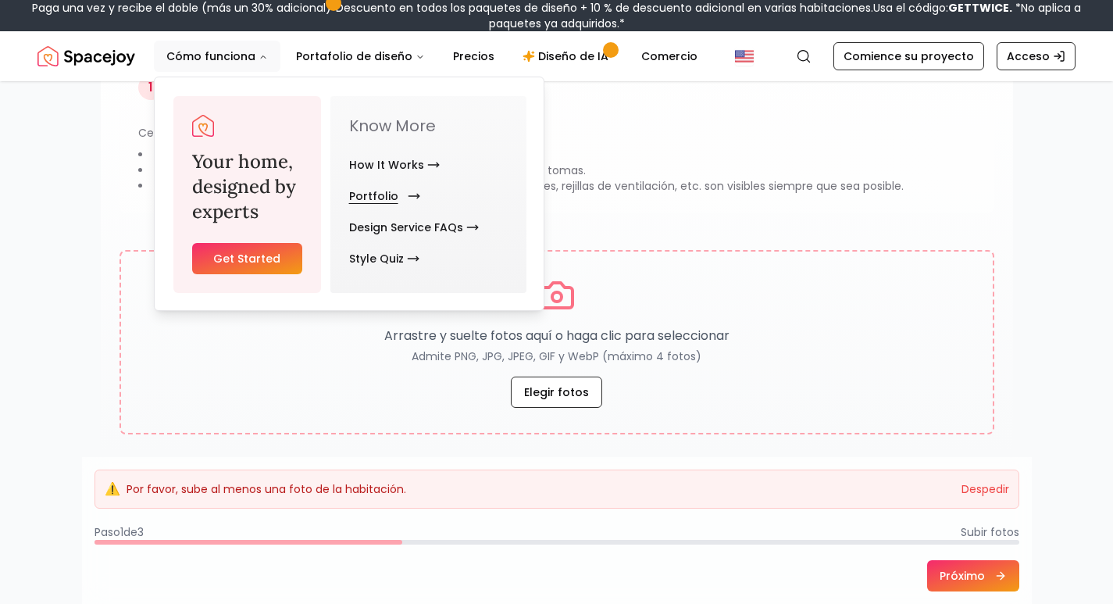
drag, startPoint x: 389, startPoint y: 202, endPoint x: 418, endPoint y: 214, distance: 31.2
click at [388, 202] on link "Portfolio" at bounding box center [381, 195] width 65 height 31
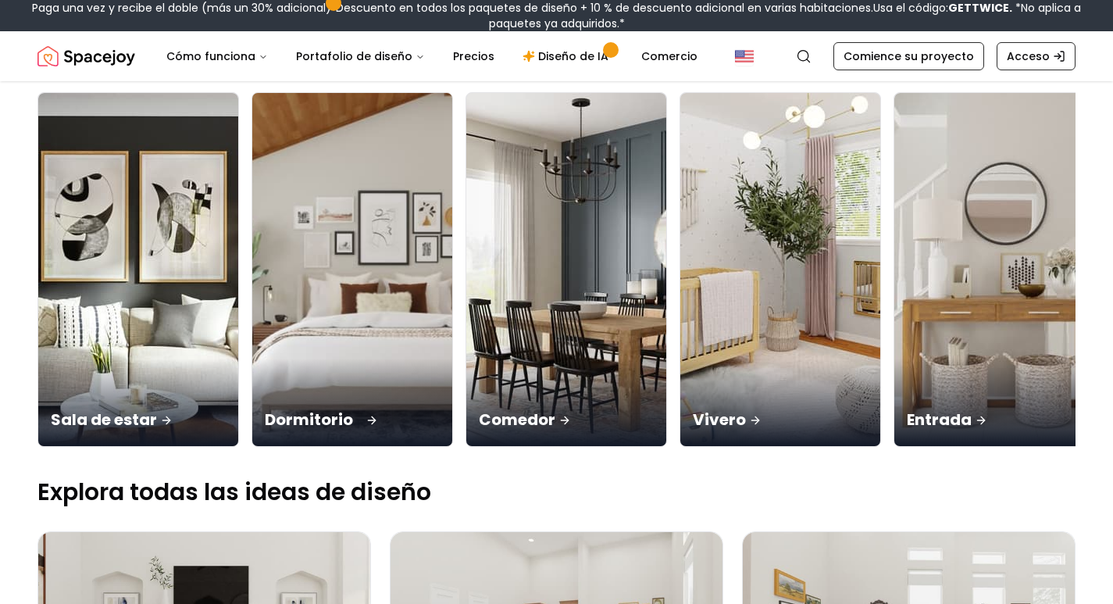
scroll to position [156, 0]
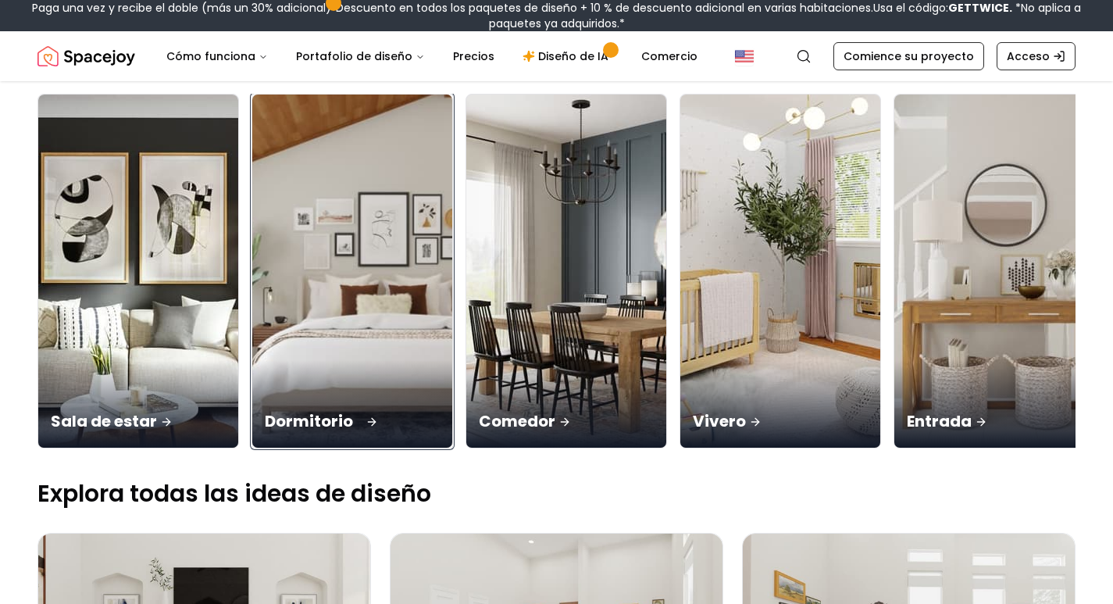
click at [373, 329] on img at bounding box center [353, 271] width 210 height 371
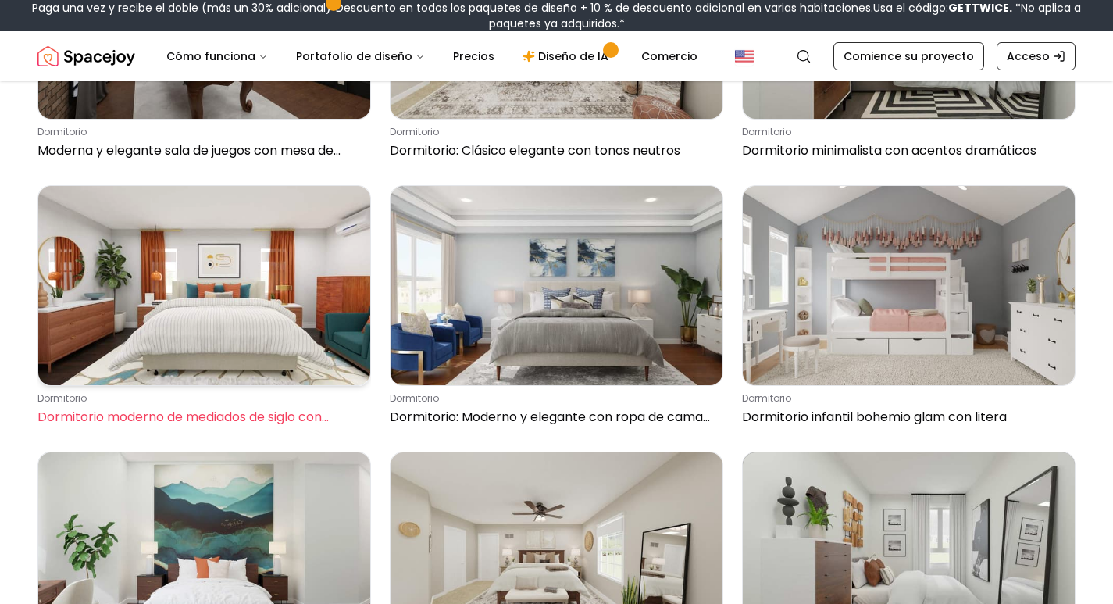
scroll to position [859, 0]
